Goal: Task Accomplishment & Management: Complete application form

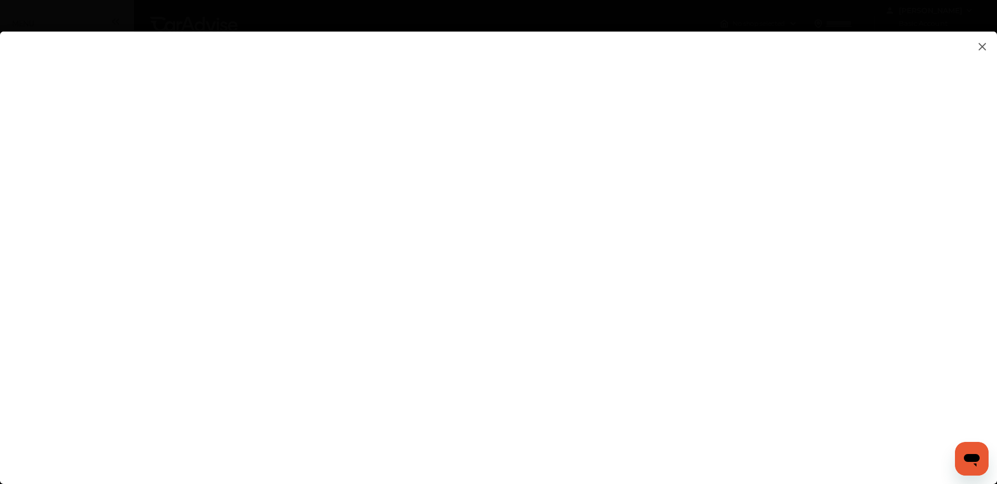
click at [798, 329] on flutter-view at bounding box center [498, 247] width 997 height 431
type input "**********"
click at [889, 337] on flutter-view at bounding box center [498, 247] width 997 height 431
click at [752, 277] on flutter-view at bounding box center [498, 247] width 997 height 431
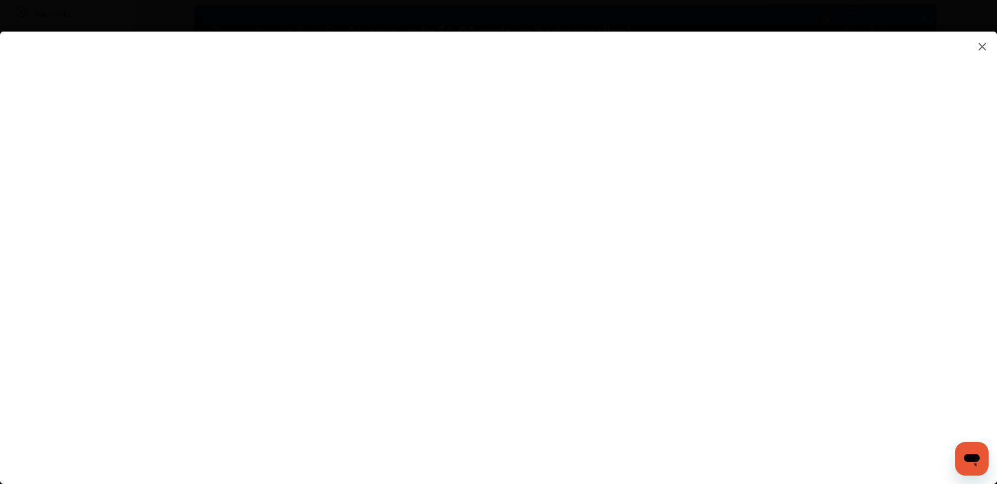
click at [829, 270] on flutter-view at bounding box center [498, 247] width 997 height 431
click at [702, 240] on flutter-view at bounding box center [498, 247] width 997 height 431
type textarea "**********"
click at [697, 273] on flutter-view at bounding box center [498, 247] width 997 height 431
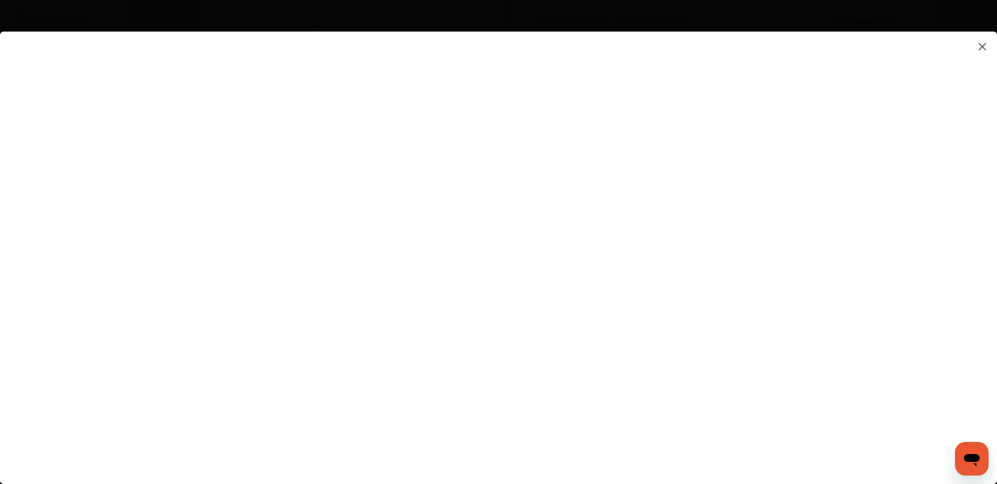
click at [722, 294] on flutter-view at bounding box center [498, 247] width 997 height 431
click at [788, 293] on flutter-view at bounding box center [498, 247] width 997 height 431
click at [829, 286] on flutter-view at bounding box center [498, 247] width 997 height 431
click at [694, 419] on flutter-view at bounding box center [498, 247] width 997 height 431
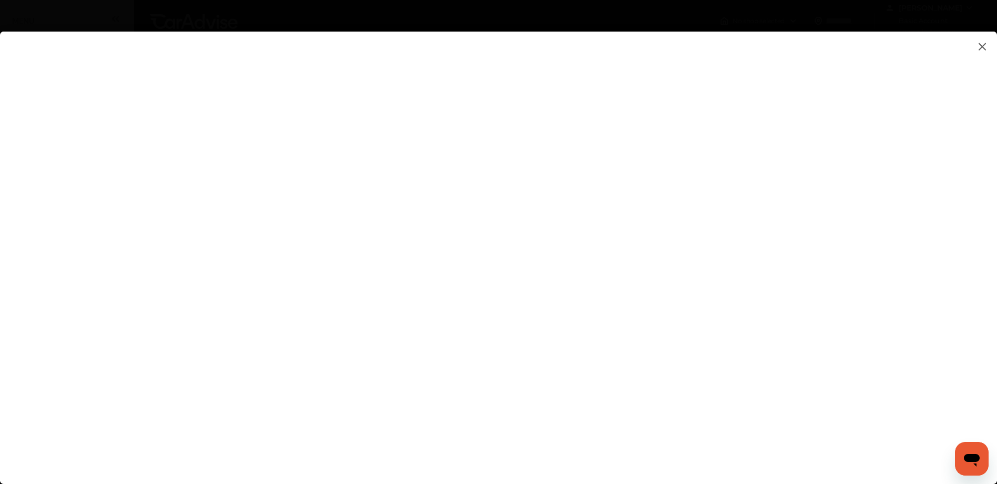
scroll to position [0, 0]
